Goal: Find specific page/section

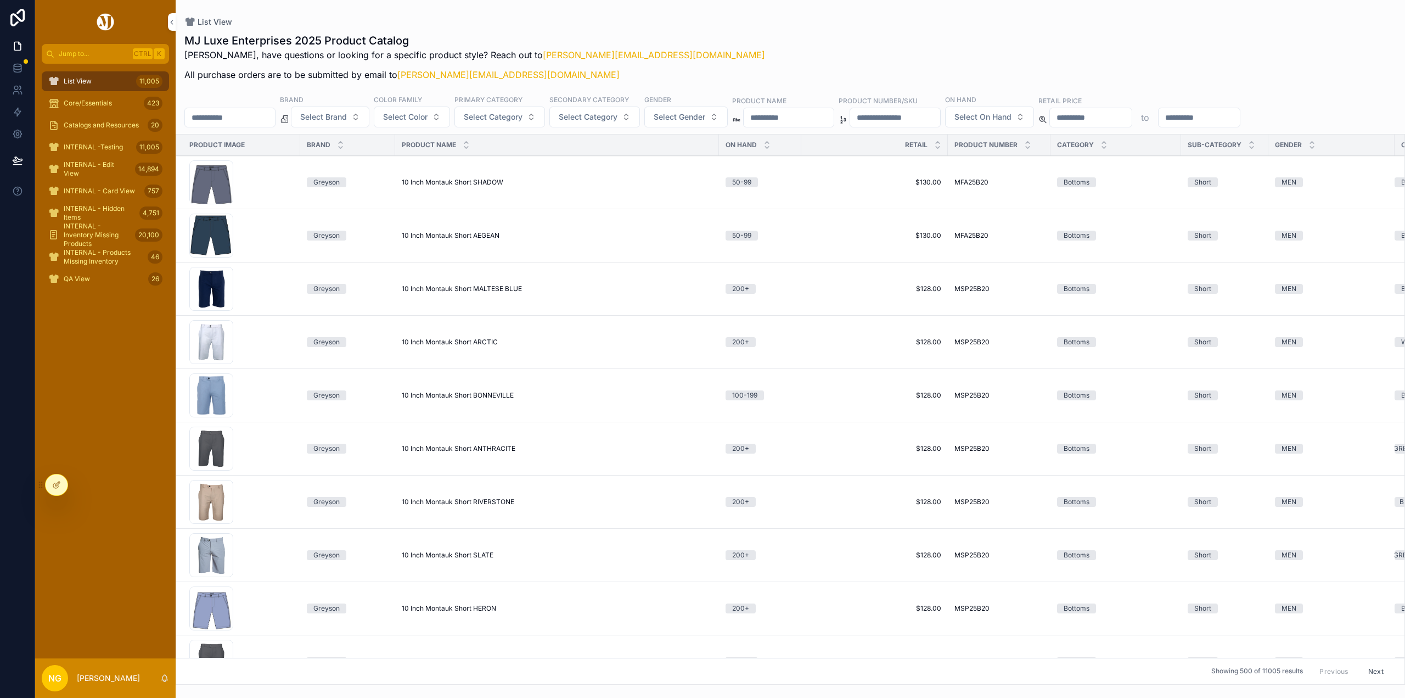
click at [800, 119] on input "scrollable content" at bounding box center [789, 117] width 90 height 15
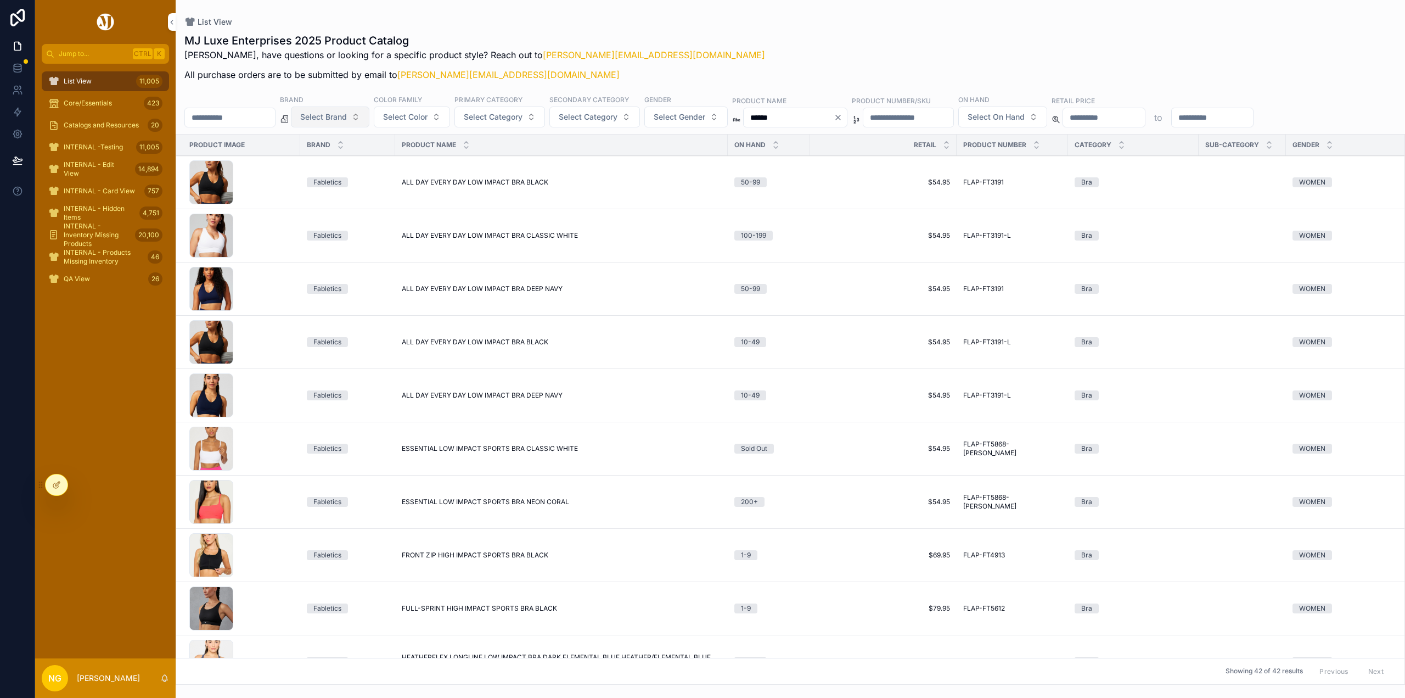
type input "******"
click at [347, 113] on span "Select Brand" at bounding box center [323, 116] width 47 height 11
click at [310, 210] on div "UNRL" at bounding box center [358, 214] width 153 height 18
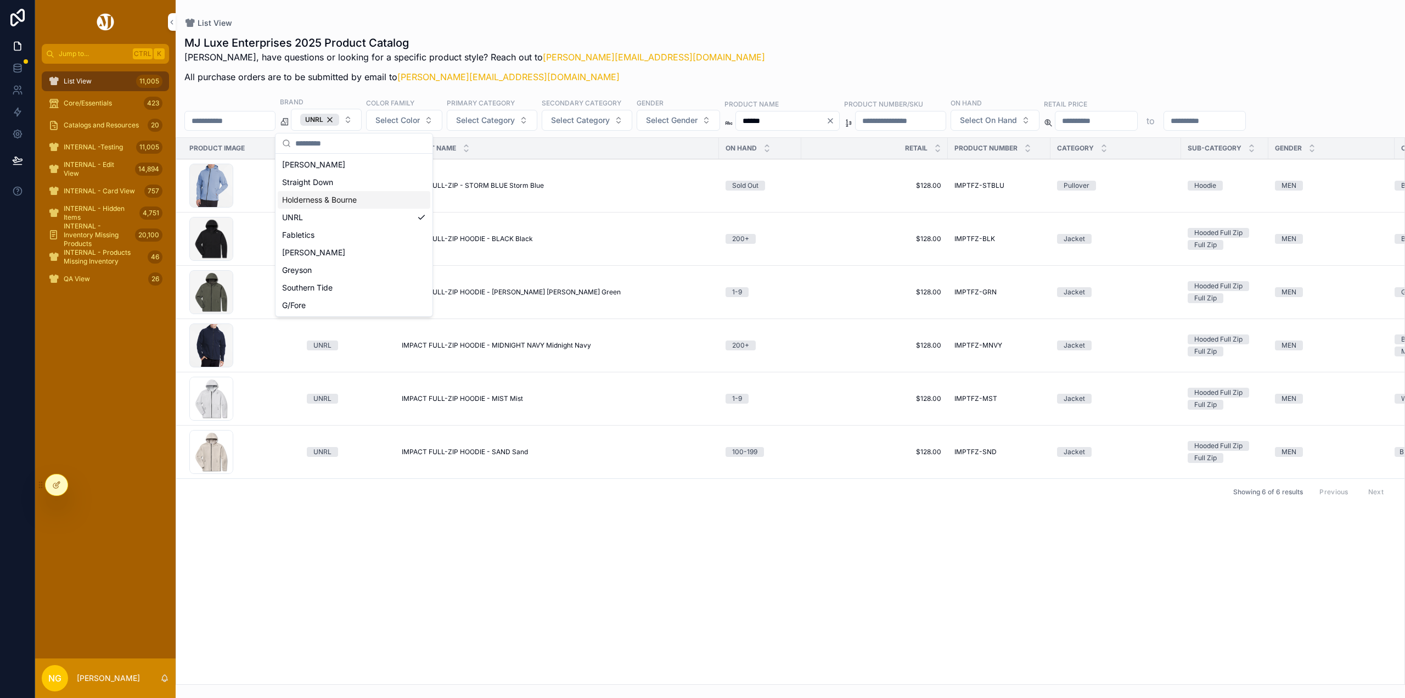
click at [781, 76] on div "MJ Luxe Enterprises 2025 Product Catalog Nick, have questions or looking for a …" at bounding box center [790, 62] width 1212 height 55
click at [464, 394] on span "IMPACT FULL-ZIP HOODIE - MIST Mist" at bounding box center [462, 398] width 121 height 9
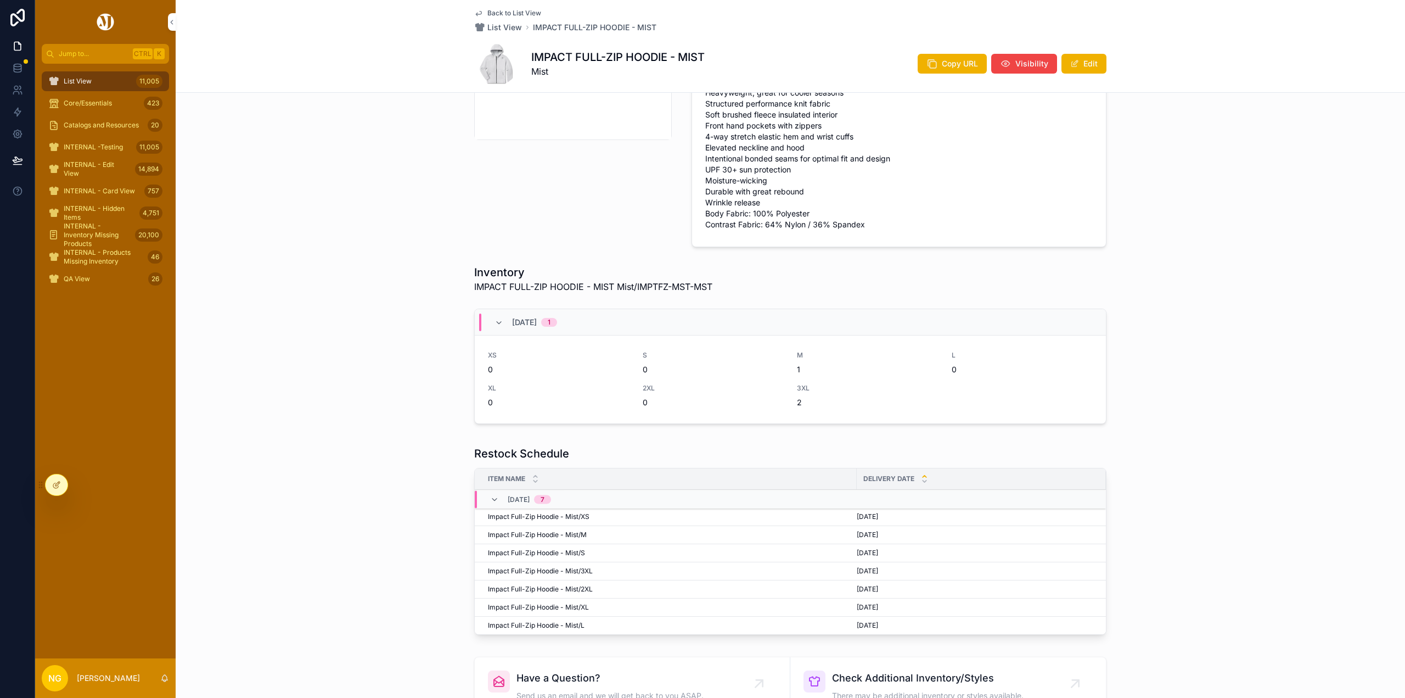
scroll to position [384, 0]
